Goal: Task Accomplishment & Management: Complete application form

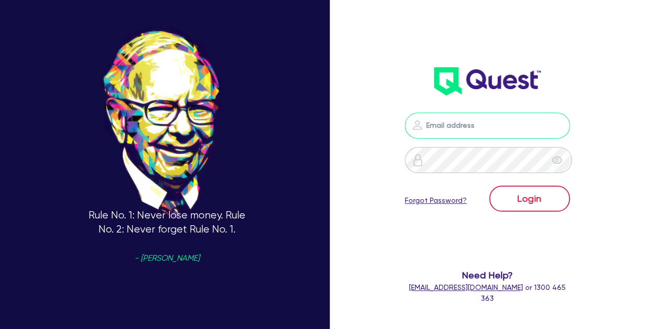
type input "[PERSON_NAME][EMAIL_ADDRESS][PERSON_NAME][DOMAIN_NAME]"
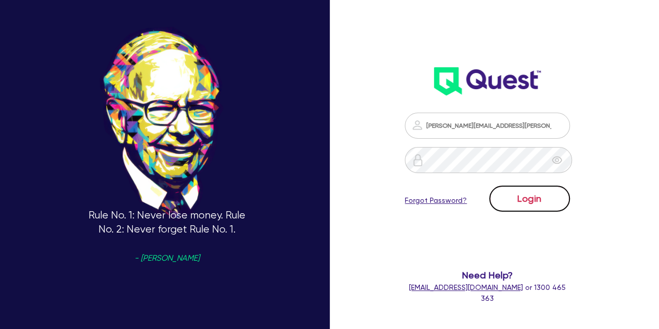
click at [522, 195] on button "Login" at bounding box center [529, 198] width 81 height 26
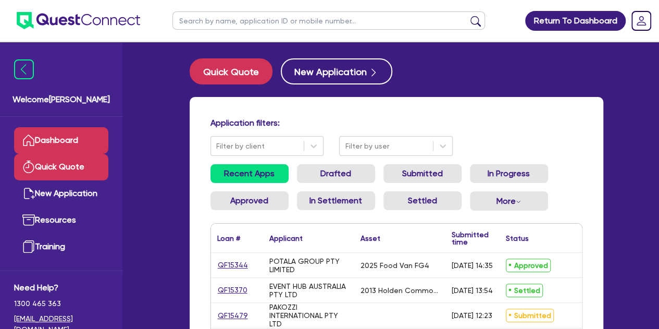
click at [74, 157] on link "Quick Quote" at bounding box center [61, 167] width 94 height 27
select select "Other"
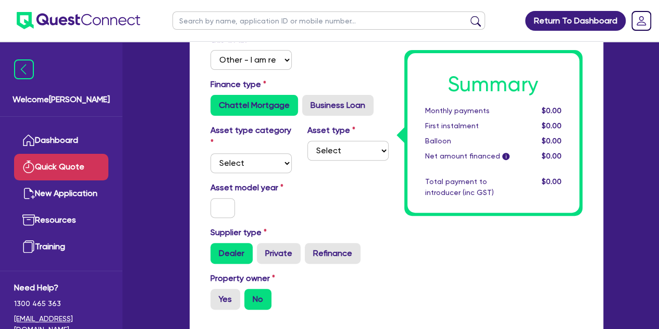
scroll to position [112, 0]
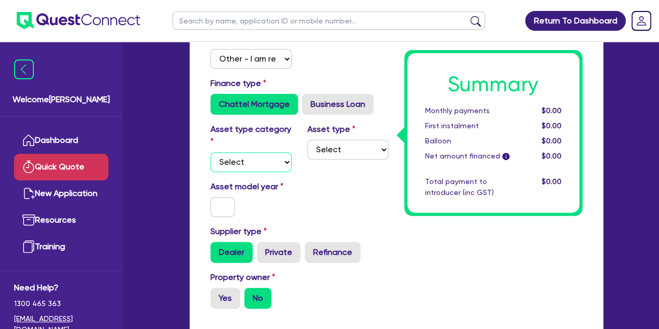
click at [261, 163] on select "Select Cars and light trucks Primary assets Secondary assets Tertiary assets" at bounding box center [250, 162] width 81 height 20
click at [210, 152] on select "Select Cars and light trucks Primary assets Secondary assets Tertiary assets" at bounding box center [250, 162] width 81 height 20
click at [258, 169] on select "Select Cars and light trucks Primary assets Secondary assets Tertiary assets" at bounding box center [250, 162] width 81 height 20
select select "CARS_AND_LIGHT_TRUCKS"
click at [210, 152] on select "Select Cars and light trucks Primary assets Secondary assets Tertiary assets" at bounding box center [250, 162] width 81 height 20
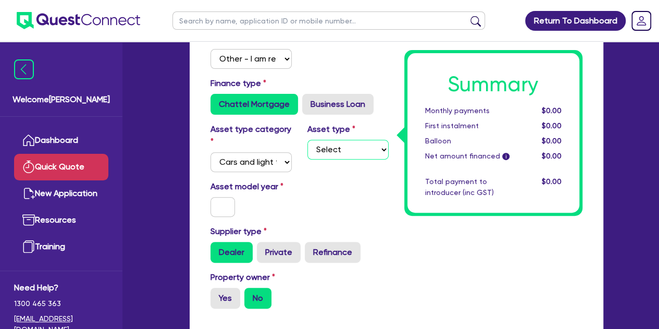
click at [334, 146] on select "Select Passenger vehicles Vans and utes Light trucks up to 4.5 tonne" at bounding box center [347, 150] width 81 height 20
select select "PASSENGER_VEHICLES"
click at [307, 140] on select "Select Passenger vehicles Vans and utes Light trucks up to 4.5 tonne" at bounding box center [347, 150] width 81 height 20
click at [214, 210] on input "text" at bounding box center [222, 207] width 25 height 20
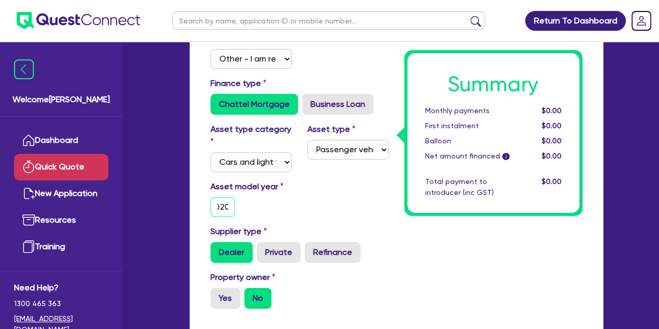
type input "2020"
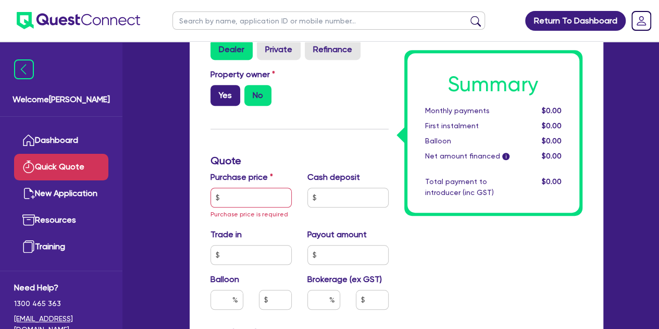
scroll to position [315, 0]
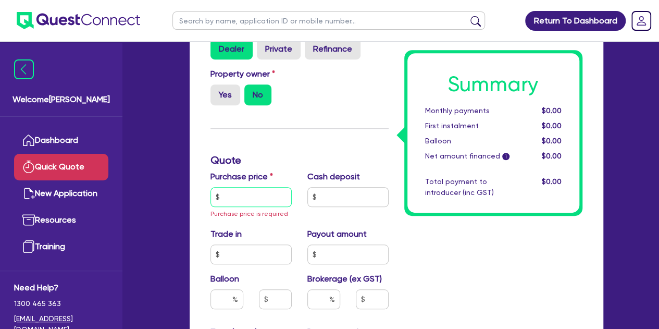
click at [235, 195] on input "text" at bounding box center [250, 197] width 81 height 20
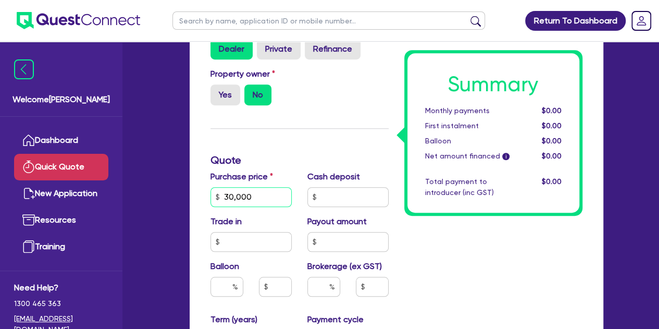
type input "30,000"
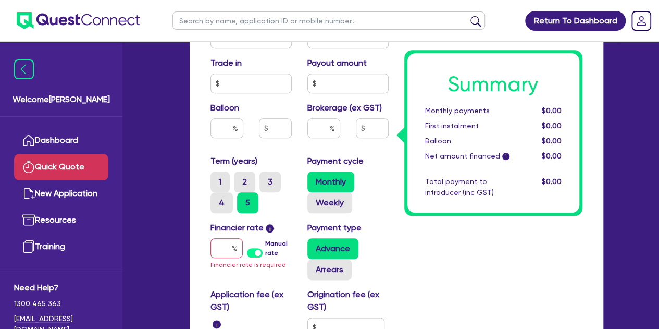
scroll to position [477, 0]
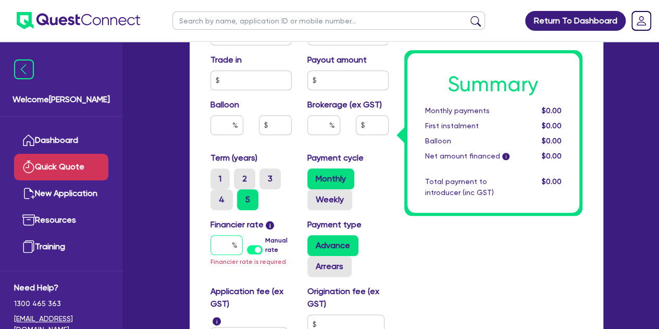
click at [222, 241] on input "text" at bounding box center [226, 245] width 32 height 20
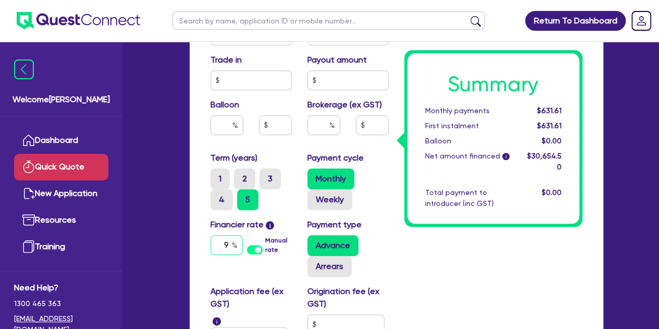
click at [220, 237] on input "9" at bounding box center [226, 245] width 32 height 20
type input "9"
click at [189, 228] on div "Funding Options Who will be funding this deal? Select I will fund 100% I will c…" at bounding box center [396, 48] width 429 height 861
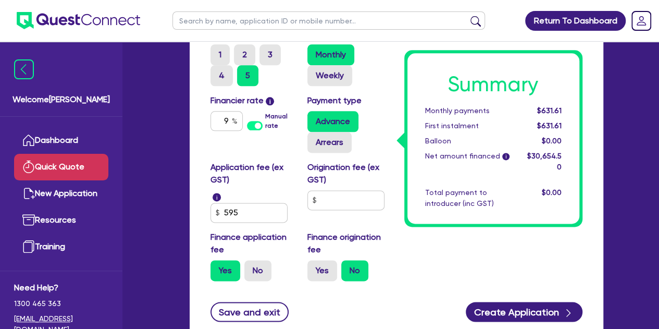
scroll to position [601, 0]
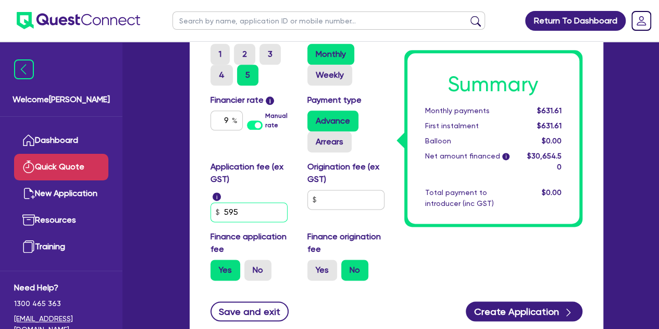
click at [255, 216] on input "595" at bounding box center [248, 212] width 77 height 20
type input "5"
type input "499"
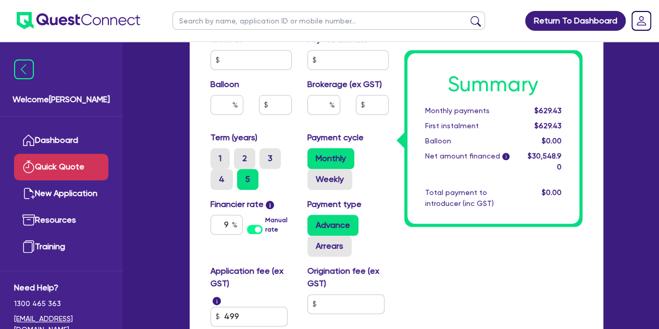
scroll to position [500, 0]
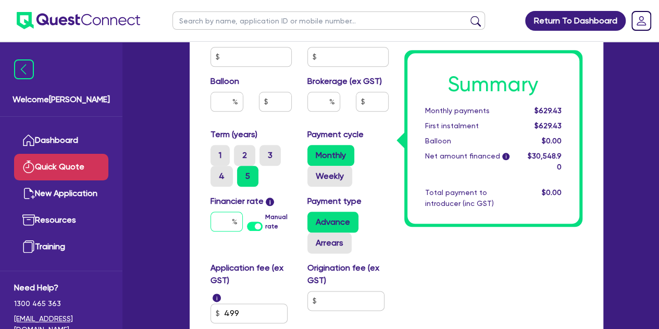
click at [231, 225] on input "text" at bounding box center [226, 221] width 32 height 20
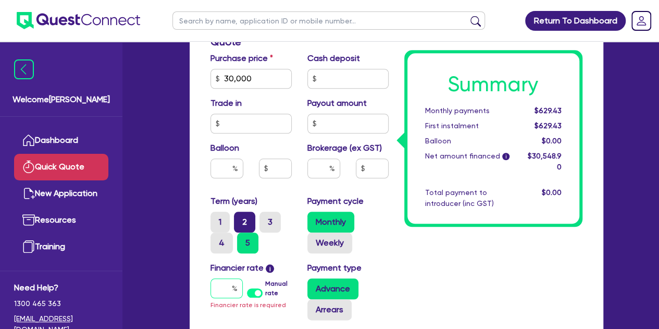
scroll to position [428, 0]
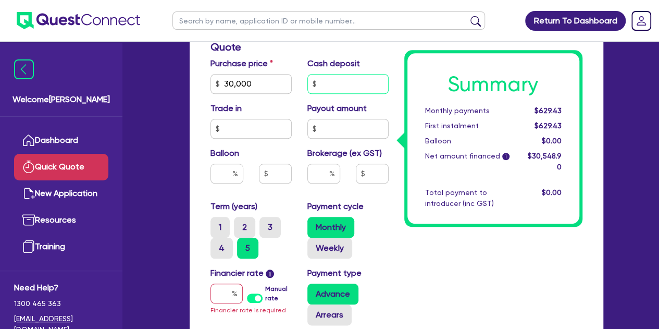
click at [326, 92] on input "text" at bounding box center [347, 84] width 81 height 20
type input "10,000"
click at [222, 284] on input "text" at bounding box center [226, 293] width 32 height 20
type input "9"
click at [467, 272] on div "Summary Monthly payments $423.39 First instalment $423.39 Balloon $0.00 Net amo…" at bounding box center [493, 74] width 194 height 774
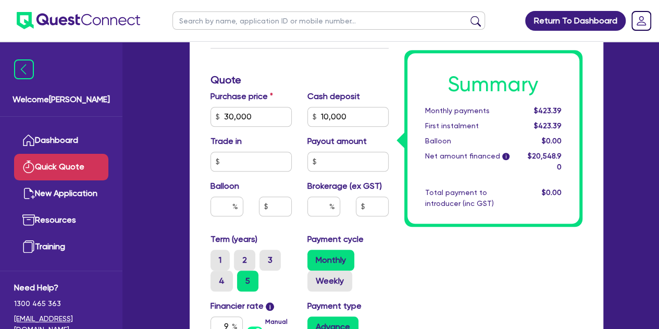
scroll to position [395, 0]
click at [351, 115] on input "10,000" at bounding box center [347, 117] width 81 height 20
type input "1"
click at [346, 63] on div "Funding Options Who will be funding this deal? Select I will fund 100% I will c…" at bounding box center [300, 107] width 194 height 774
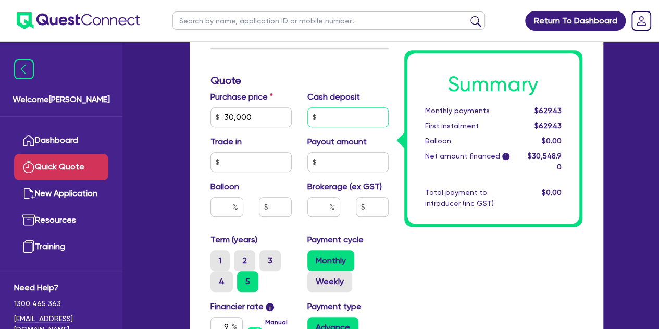
click at [336, 112] on input "text" at bounding box center [347, 117] width 81 height 20
click at [296, 87] on div "Funding Options Who will be funding this deal? Select I will fund 100% I will c…" at bounding box center [300, 107] width 194 height 774
click at [262, 123] on input "30,000" at bounding box center [250, 117] width 81 height 20
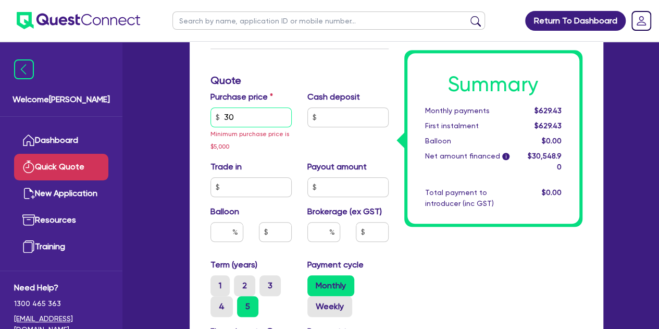
type input "3"
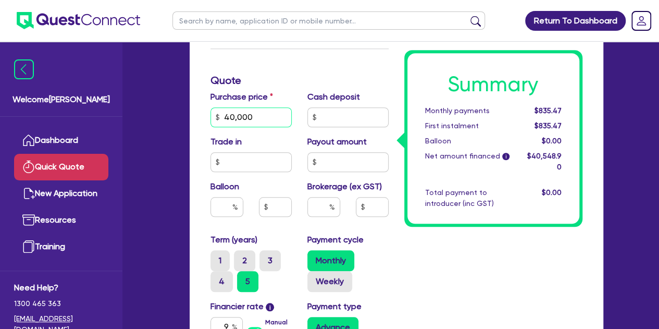
type input "40,000"
click at [157, 166] on div "Welcome [PERSON_NAME] Quick Quote New Application Ref Company Ref Salesperson R…" at bounding box center [330, 108] width 578 height 1006
click at [345, 111] on input "text" at bounding box center [347, 117] width 81 height 20
click at [180, 137] on div "Quick Quote Funding Options Who will be funding this deal? Select I will fund 1…" at bounding box center [396, 112] width 445 height 897
click at [357, 117] on input "10,000" at bounding box center [347, 117] width 81 height 20
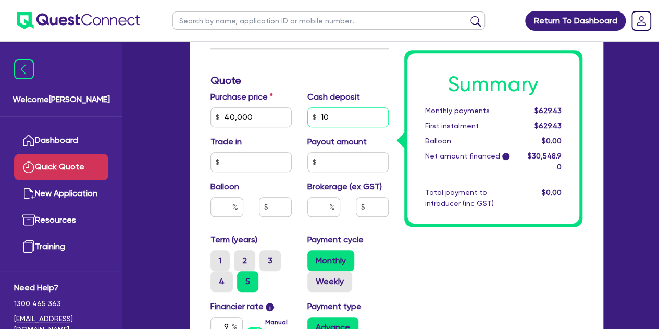
type input "1"
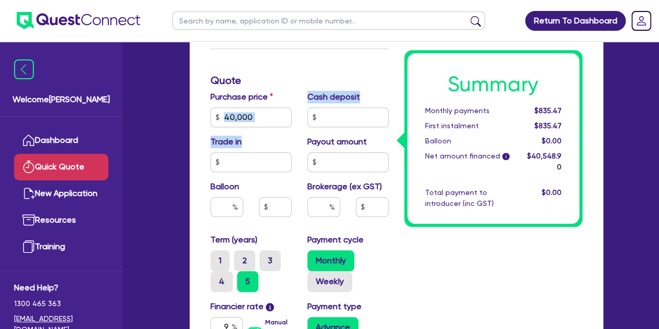
drag, startPoint x: 163, startPoint y: 161, endPoint x: 258, endPoint y: 123, distance: 102.6
click at [258, 123] on div "Welcome [PERSON_NAME] Quick Quote New Application Ref Company Ref Salesperson R…" at bounding box center [330, 108] width 578 height 1006
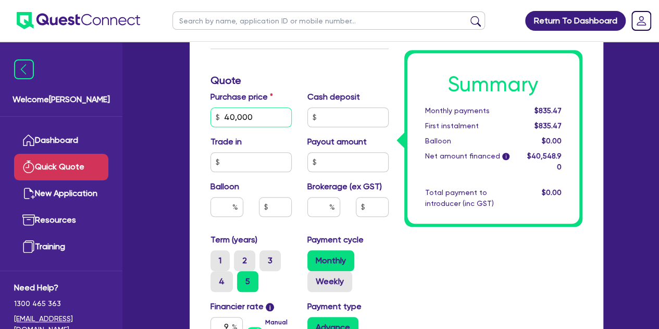
click at [258, 123] on input "40,000" at bounding box center [250, 117] width 81 height 20
type input "4"
